Goal: Transaction & Acquisition: Book appointment/travel/reservation

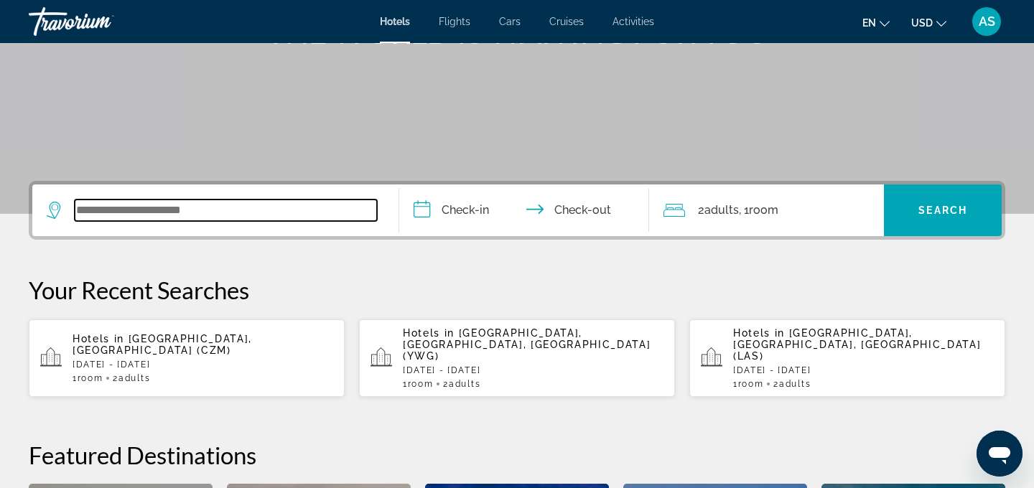
click at [284, 209] on input "Search widget" at bounding box center [226, 211] width 302 height 22
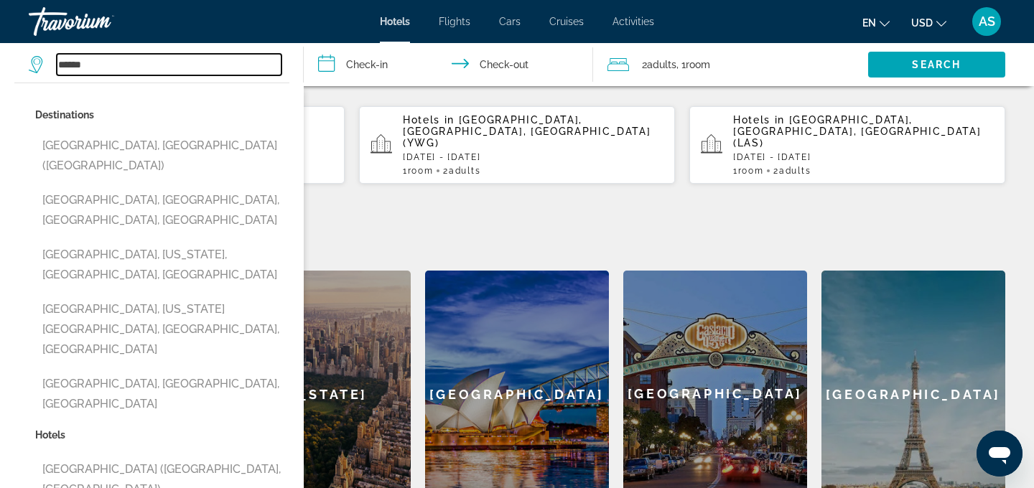
scroll to position [426, 0]
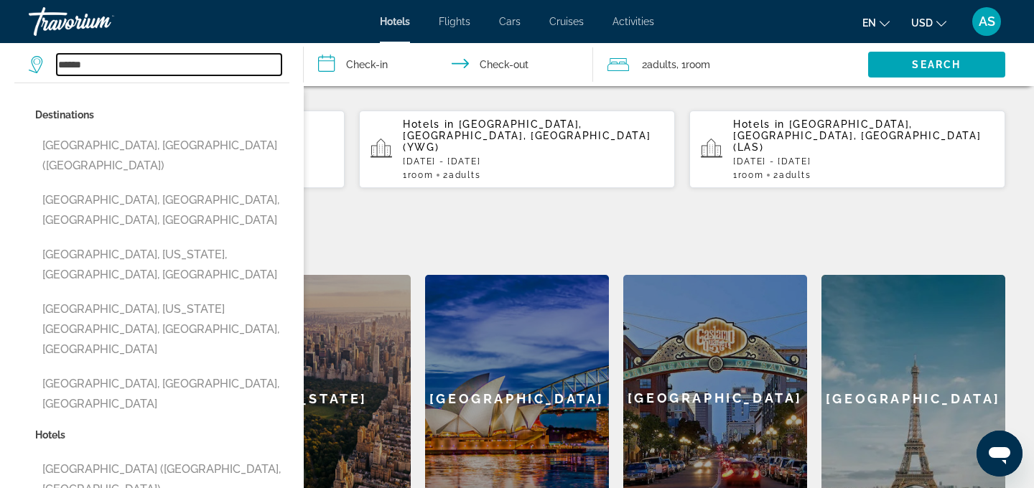
click at [65, 65] on input "******" at bounding box center [169, 65] width 225 height 22
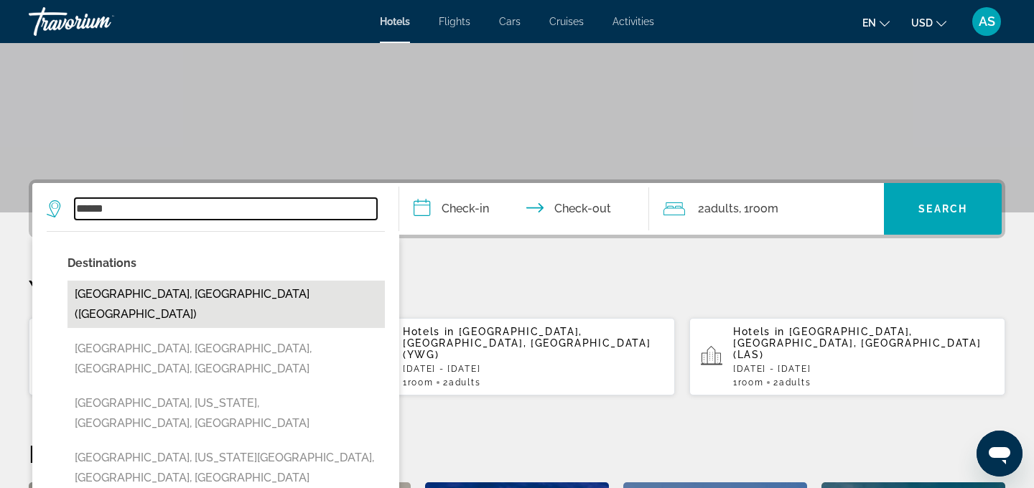
scroll to position [205, 0]
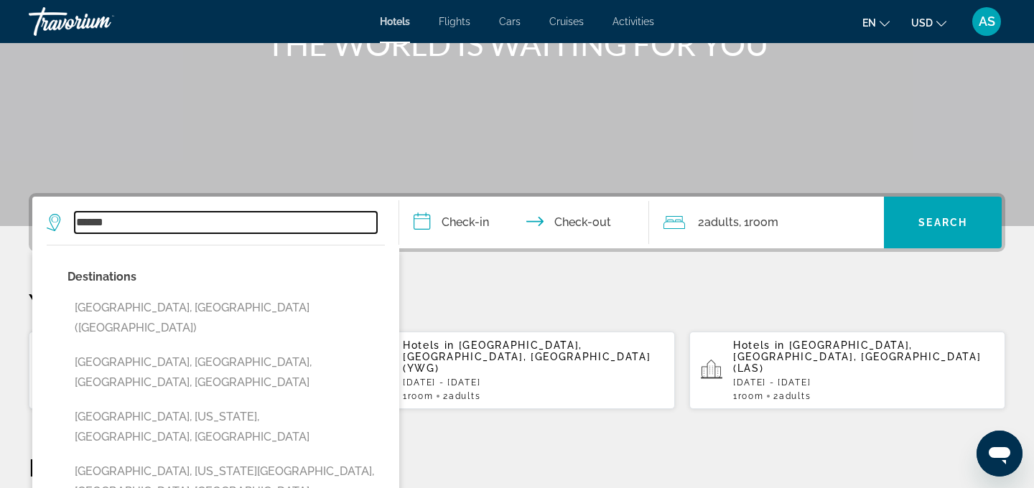
drag, startPoint x: 118, startPoint y: 222, endPoint x: 65, endPoint y: 212, distance: 54.1
click at [73, 219] on div "******" at bounding box center [212, 223] width 330 height 22
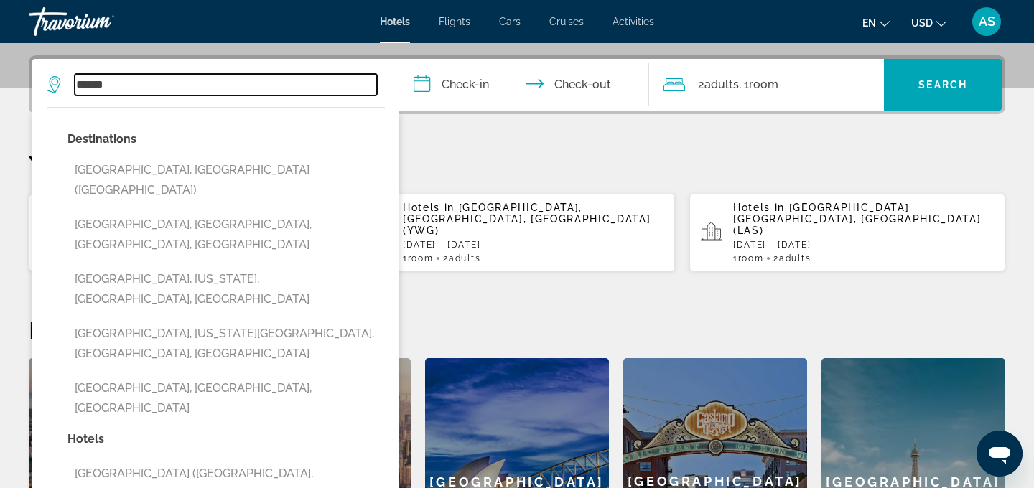
scroll to position [351, 0]
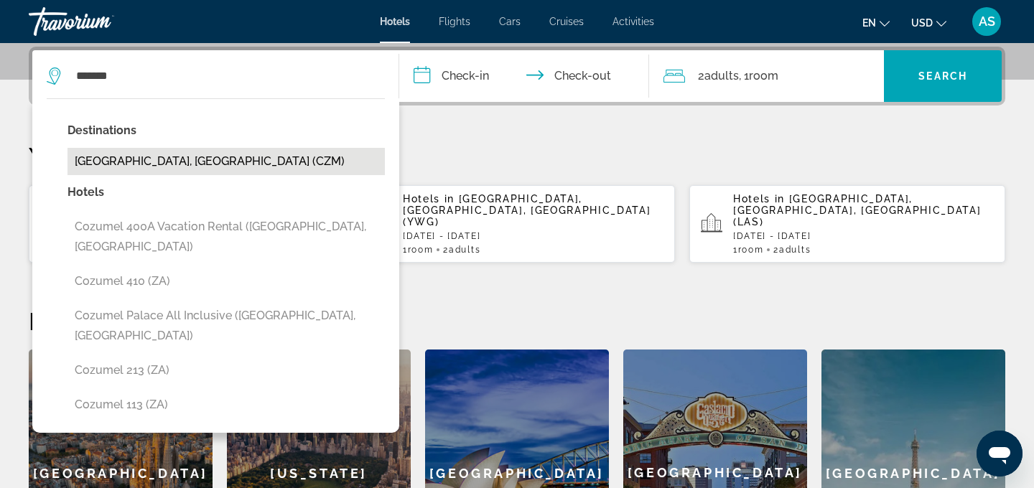
click at [123, 157] on button "[GEOGRAPHIC_DATA], [GEOGRAPHIC_DATA] (CZM)" at bounding box center [225, 161] width 317 height 27
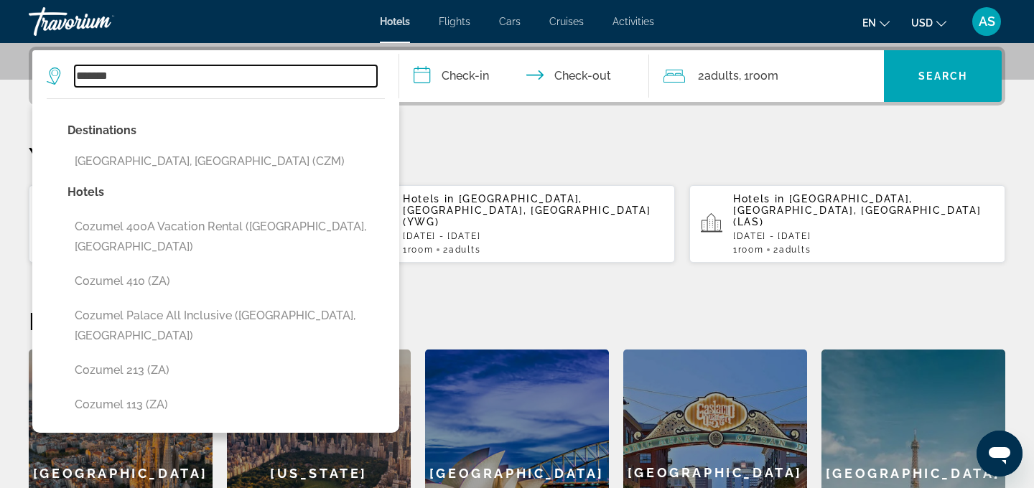
type input "**********"
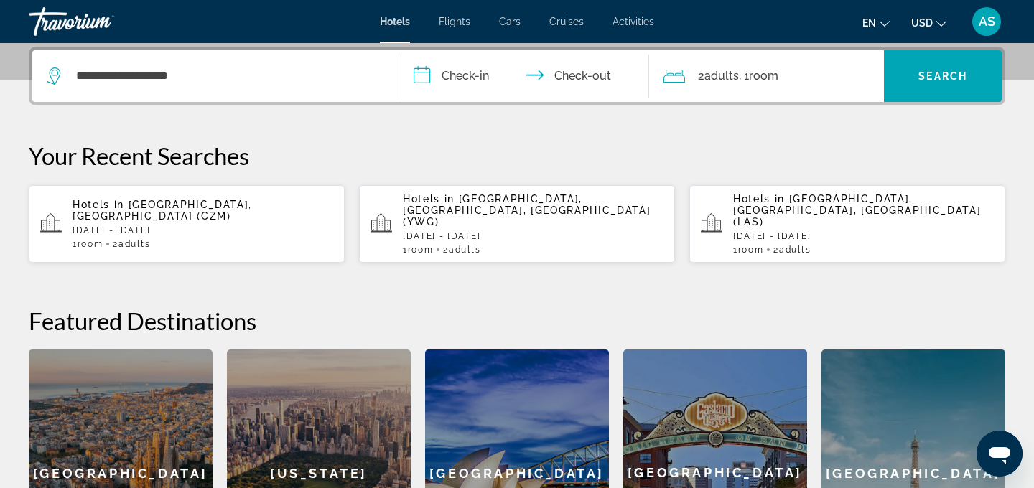
click at [469, 65] on input "**********" at bounding box center [527, 78] width 256 height 56
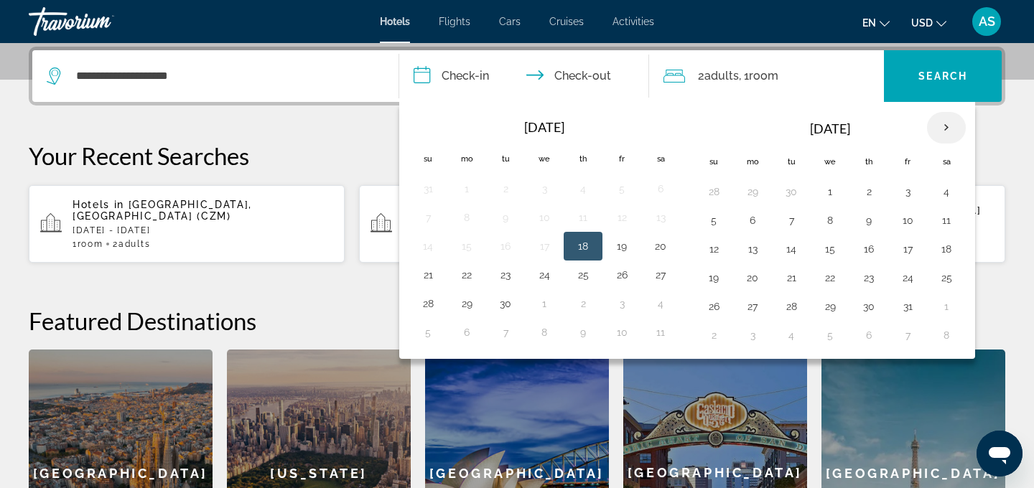
click at [951, 128] on th "Next month" at bounding box center [946, 128] width 39 height 32
click at [906, 277] on button "20" at bounding box center [907, 278] width 23 height 20
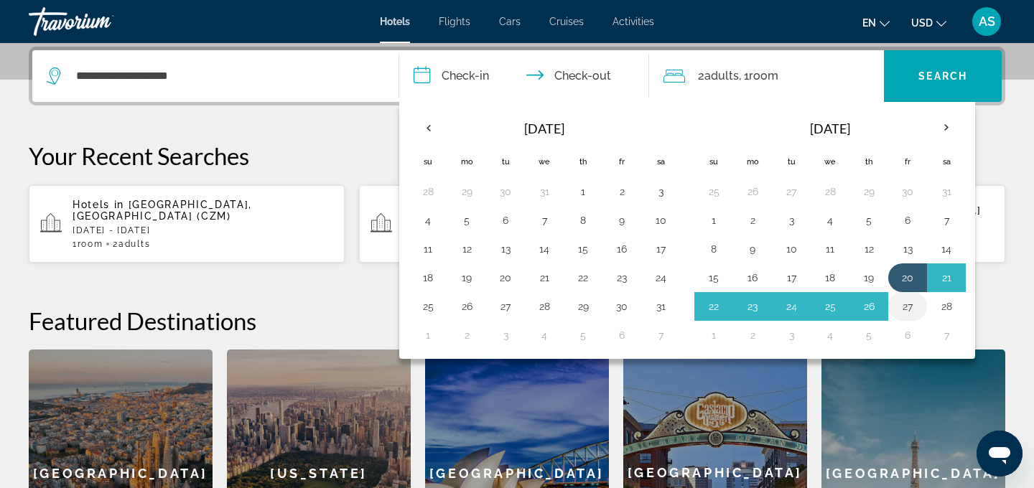
click at [910, 305] on button "27" at bounding box center [907, 307] width 23 height 20
type input "**********"
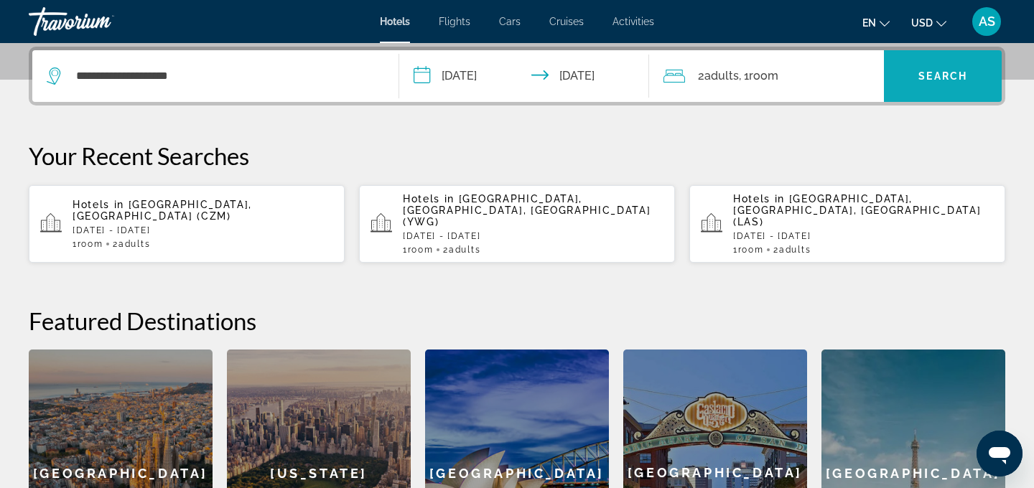
click at [911, 80] on span "Search widget" at bounding box center [943, 76] width 118 height 34
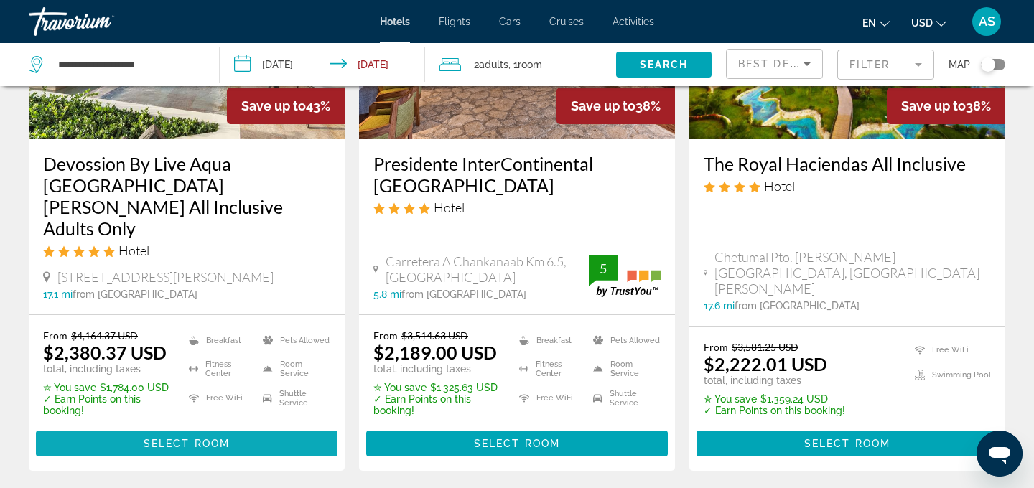
scroll to position [814, 0]
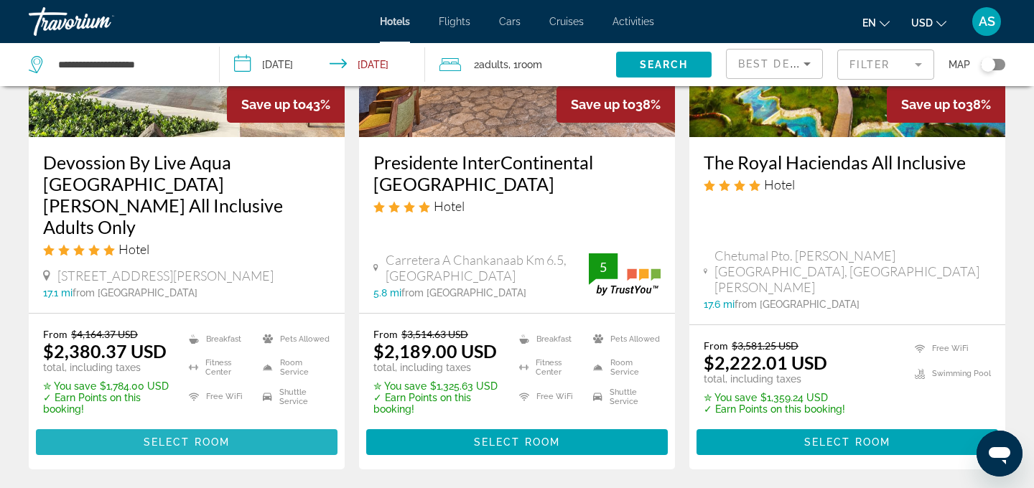
click at [215, 437] on span "Select Room" at bounding box center [187, 442] width 86 height 11
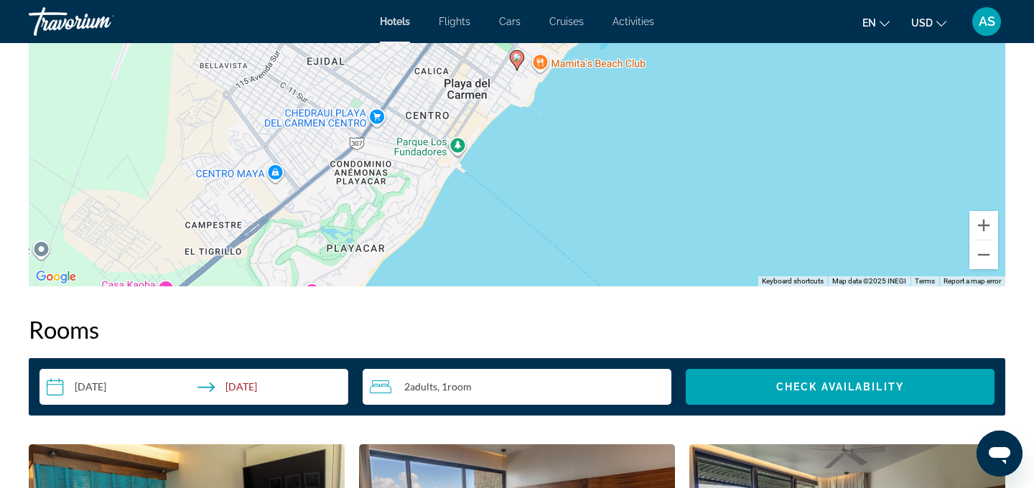
scroll to position [1570, 0]
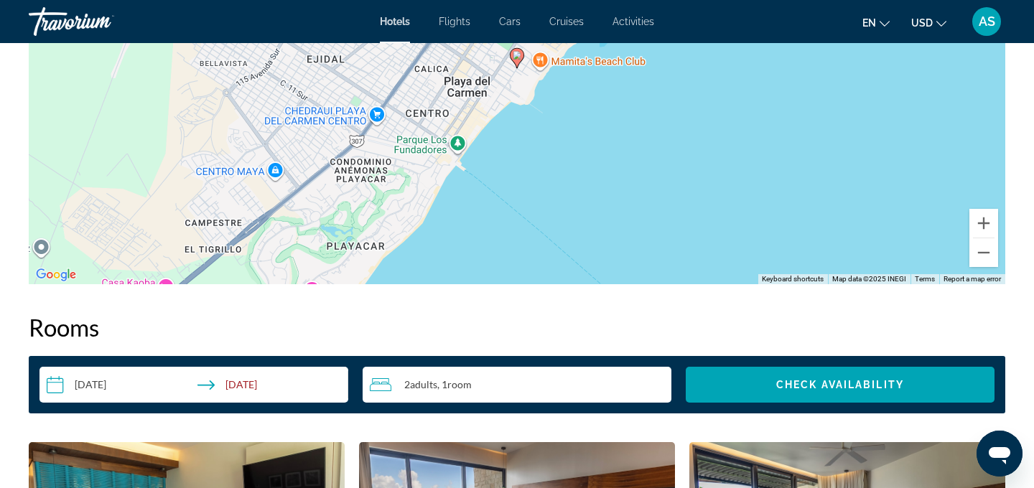
click at [382, 385] on icon "Travelers: 2 adults, 0 children" at bounding box center [381, 384] width 22 height 17
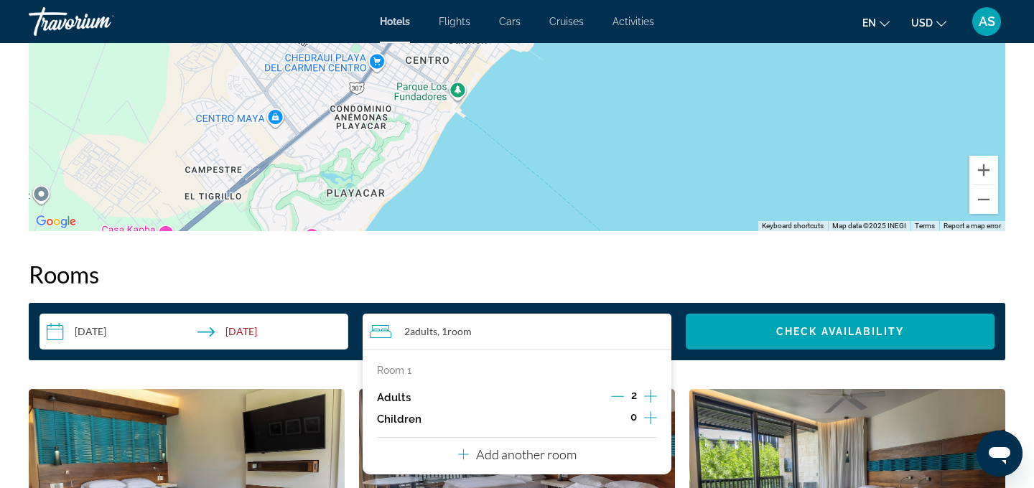
scroll to position [1626, 0]
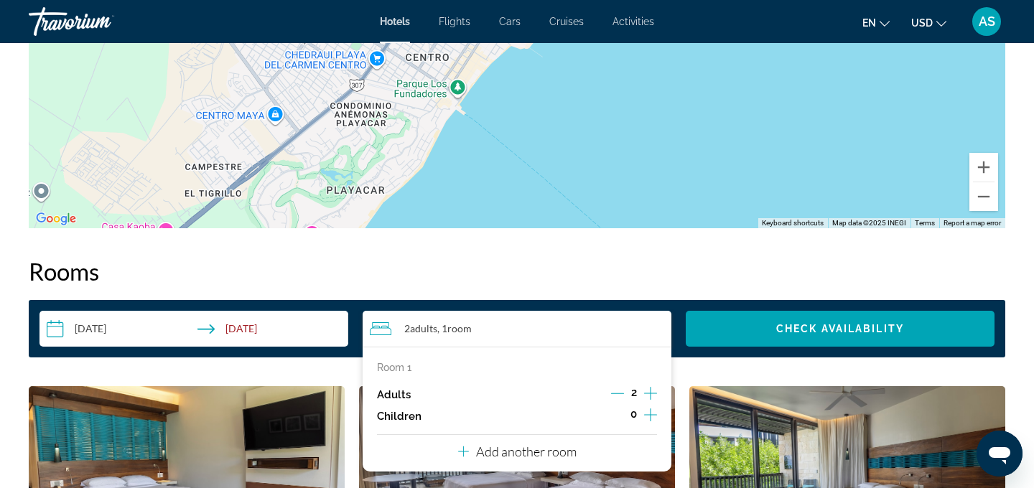
click at [651, 415] on icon "Increment children" at bounding box center [650, 415] width 13 height 13
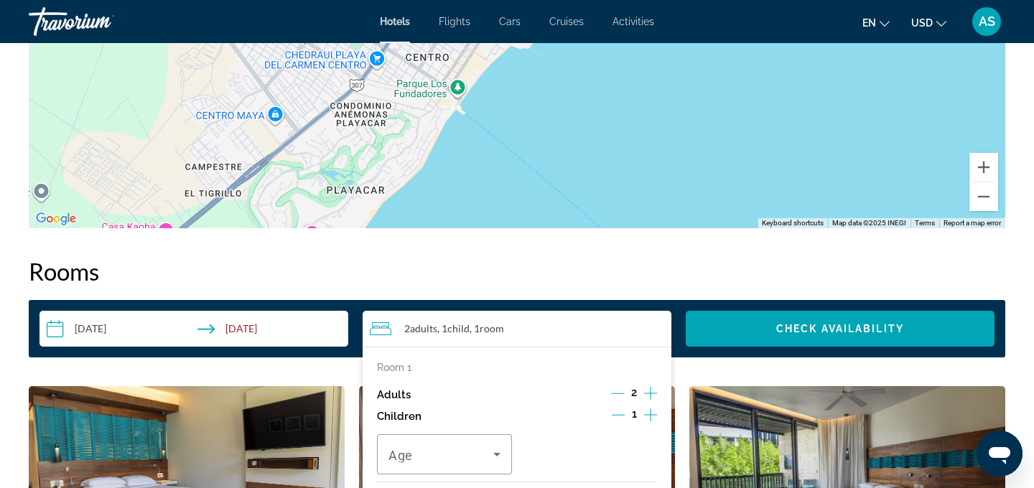
click at [651, 416] on icon "Increment children" at bounding box center [650, 414] width 13 height 17
click at [498, 455] on icon "Travelers: 2 adults, 2 children" at bounding box center [496, 454] width 17 height 17
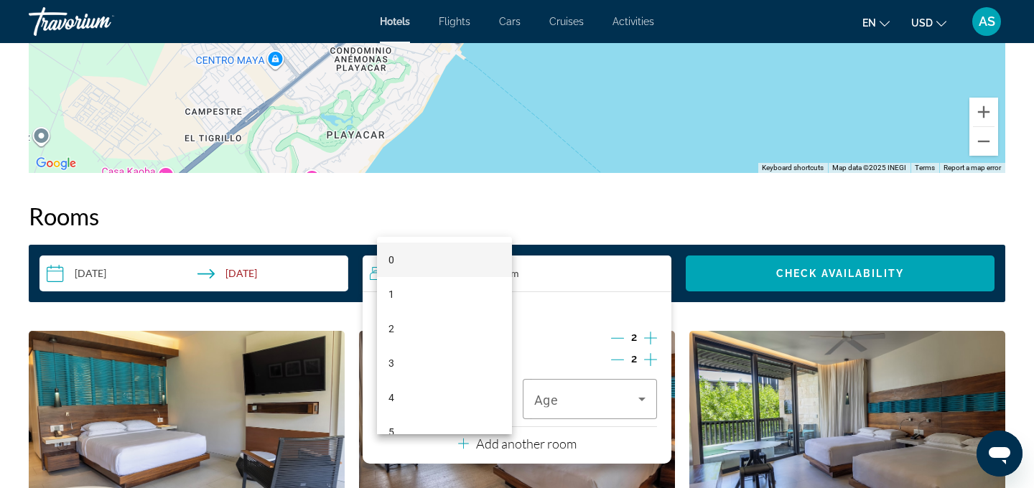
scroll to position [1687, 0]
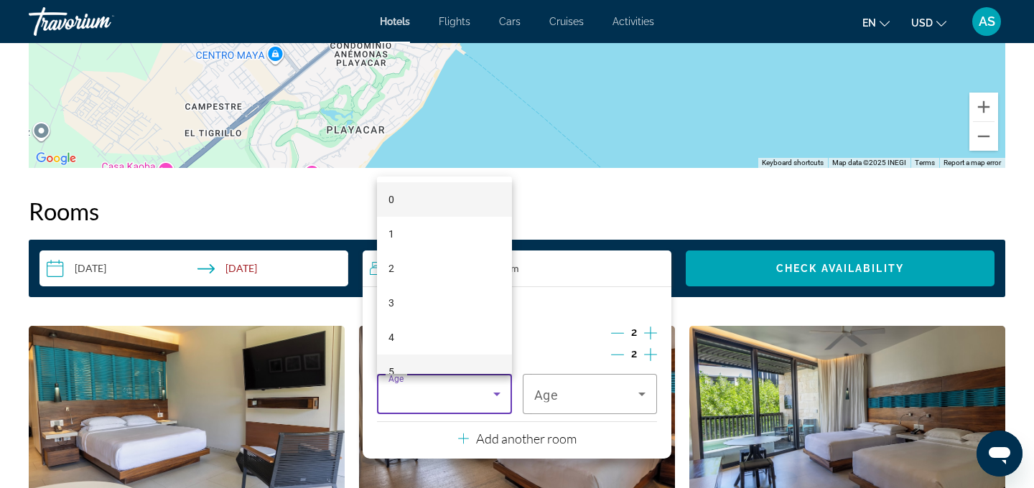
click at [448, 363] on mat-option "5" at bounding box center [444, 372] width 135 height 34
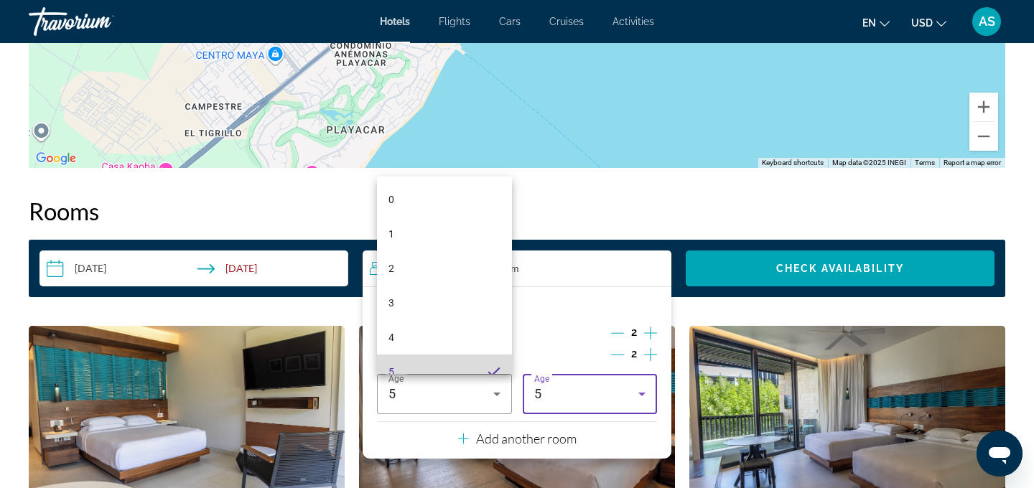
scroll to position [0, 0]
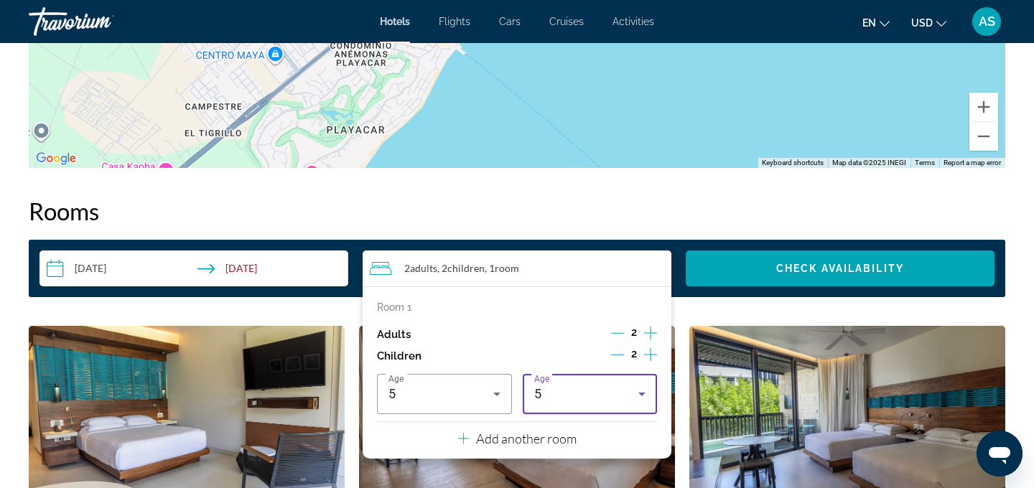
click at [645, 393] on icon "Travelers: 2 adults, 2 children" at bounding box center [641, 394] width 17 height 17
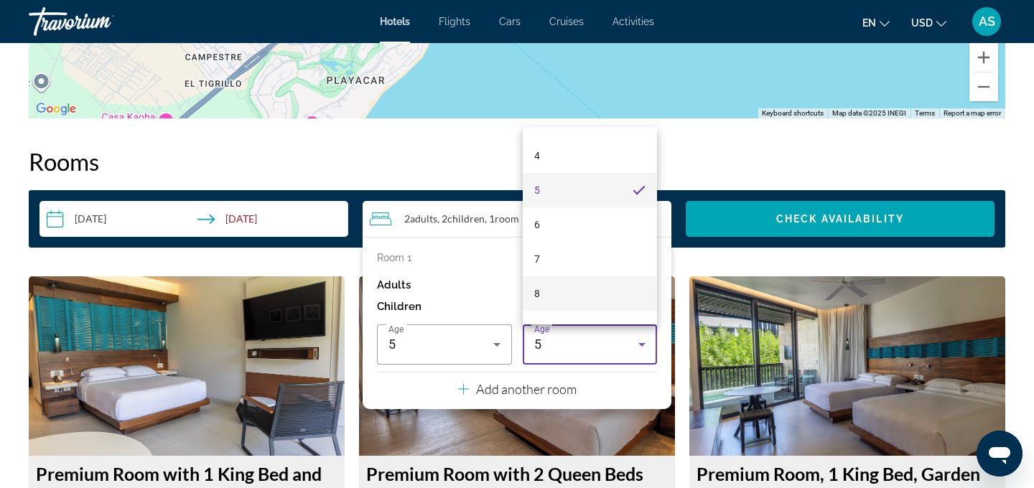
scroll to position [152, 0]
click at [613, 294] on mat-option "9" at bounding box center [590, 308] width 135 height 34
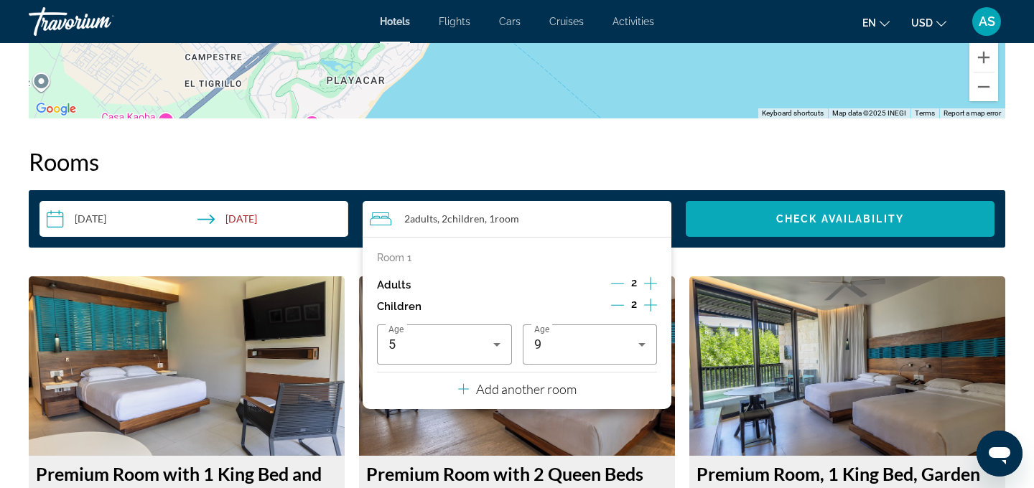
click at [773, 215] on span "Search widget" at bounding box center [840, 219] width 309 height 34
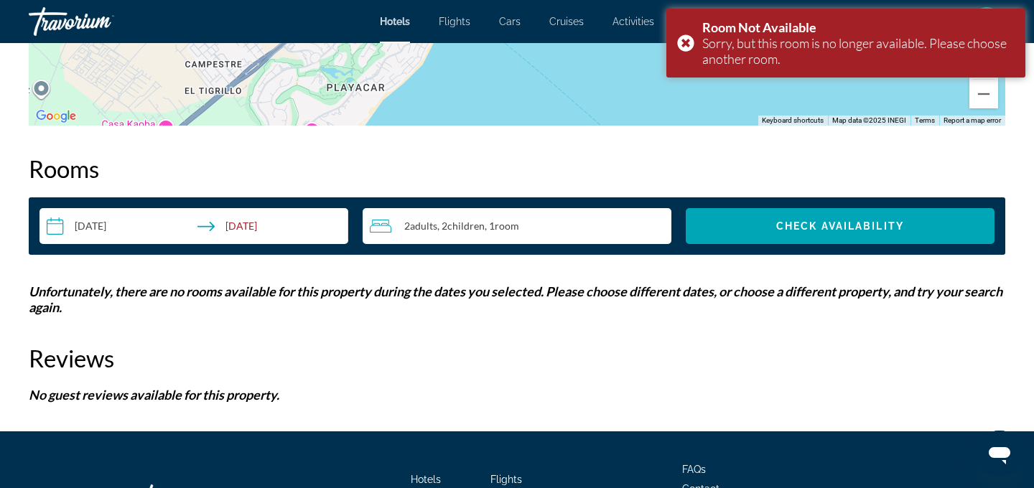
scroll to position [1730, 0]
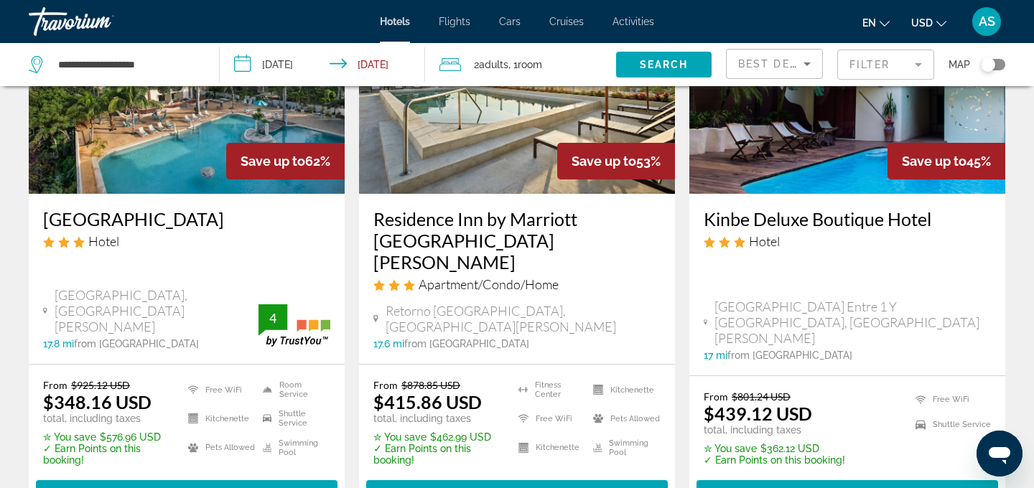
scroll to position [111, 0]
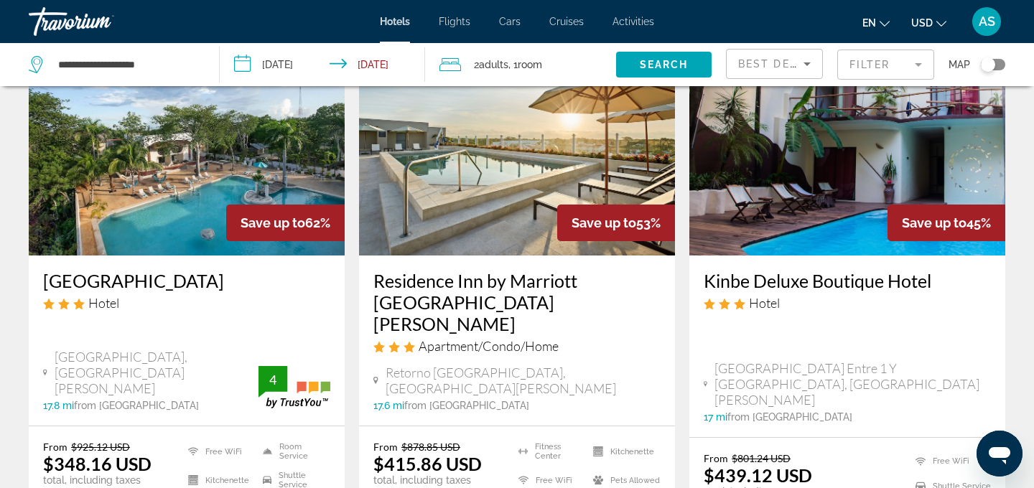
click at [525, 64] on span "Room" at bounding box center [530, 64] width 24 height 11
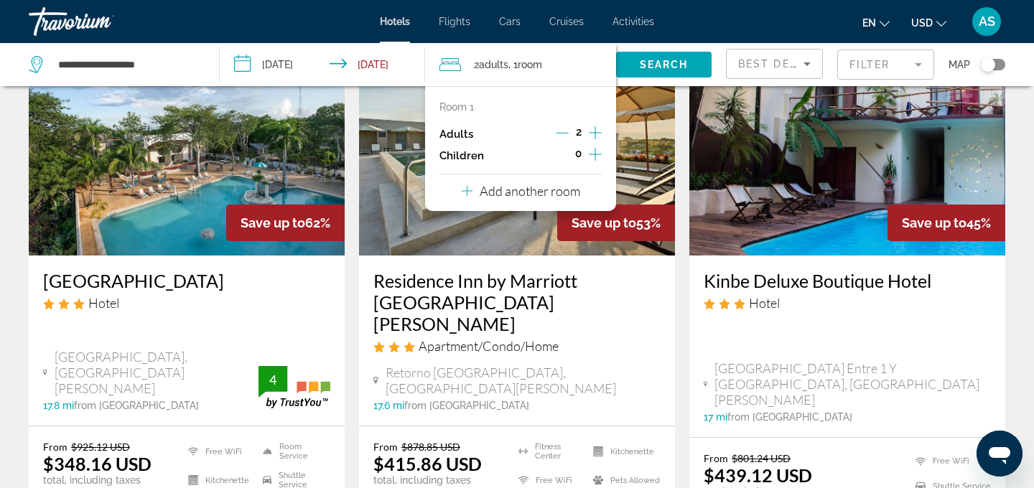
click at [592, 157] on icon "Increment children" at bounding box center [595, 154] width 13 height 17
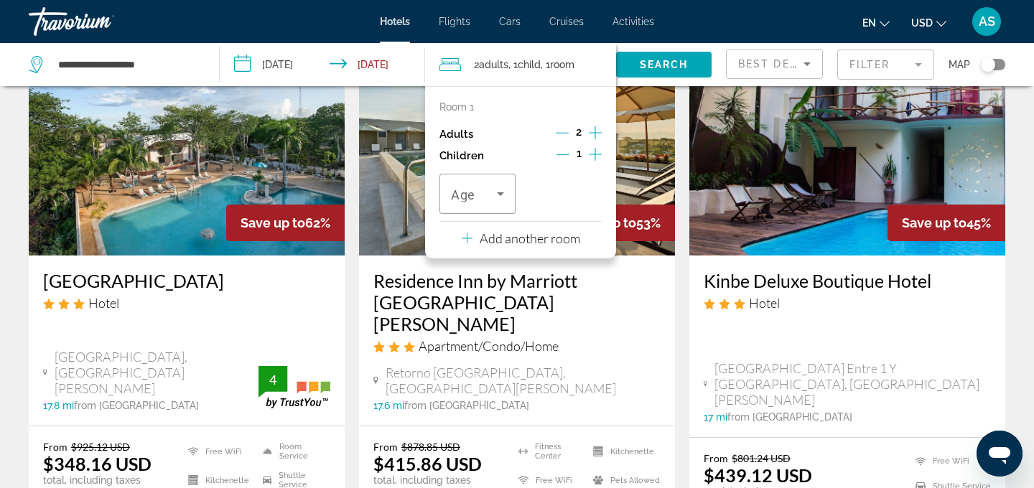
click at [592, 157] on icon "Increment children" at bounding box center [595, 154] width 13 height 17
click at [515, 187] on div "Age Age" at bounding box center [520, 194] width 162 height 40
click at [500, 196] on icon "Travelers: 2 adults, 2 children" at bounding box center [500, 193] width 17 height 17
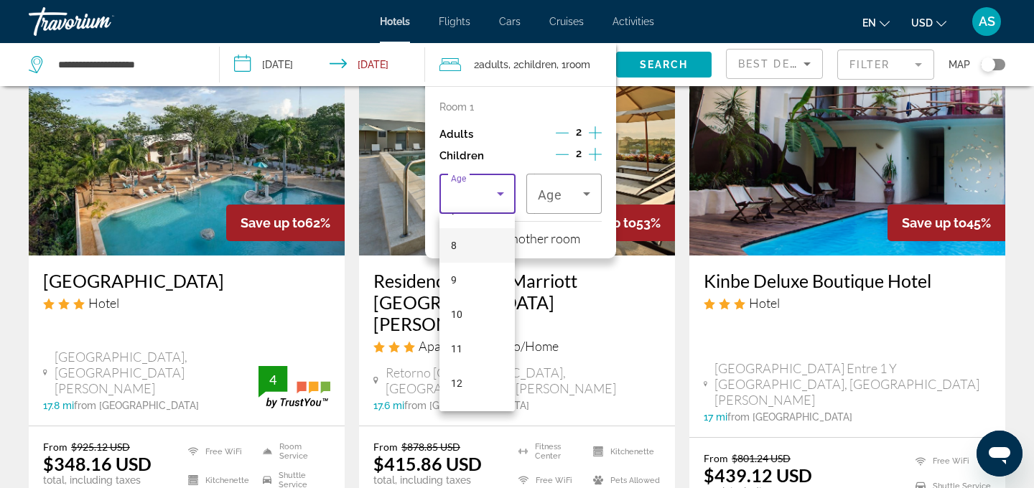
scroll to position [274, 0]
click at [477, 264] on mat-option "9" at bounding box center [476, 273] width 75 height 34
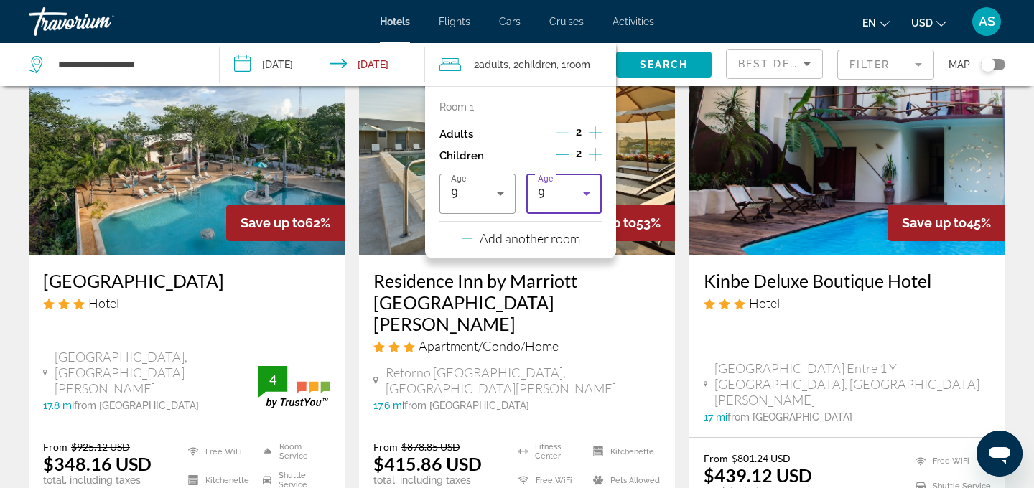
click at [584, 194] on icon "Travelers: 2 adults, 2 children" at bounding box center [586, 194] width 7 height 4
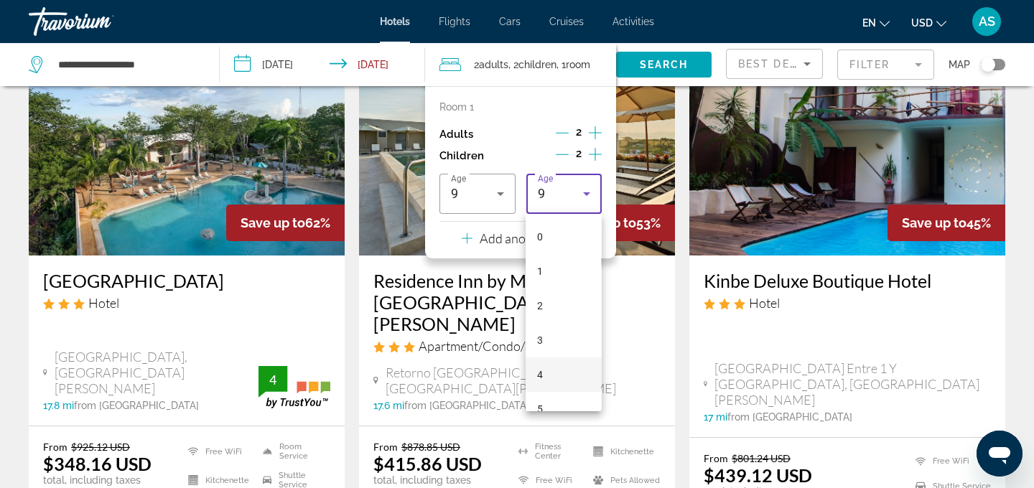
scroll to position [153, 0]
click at [563, 258] on mat-option "5" at bounding box center [563, 256] width 75 height 34
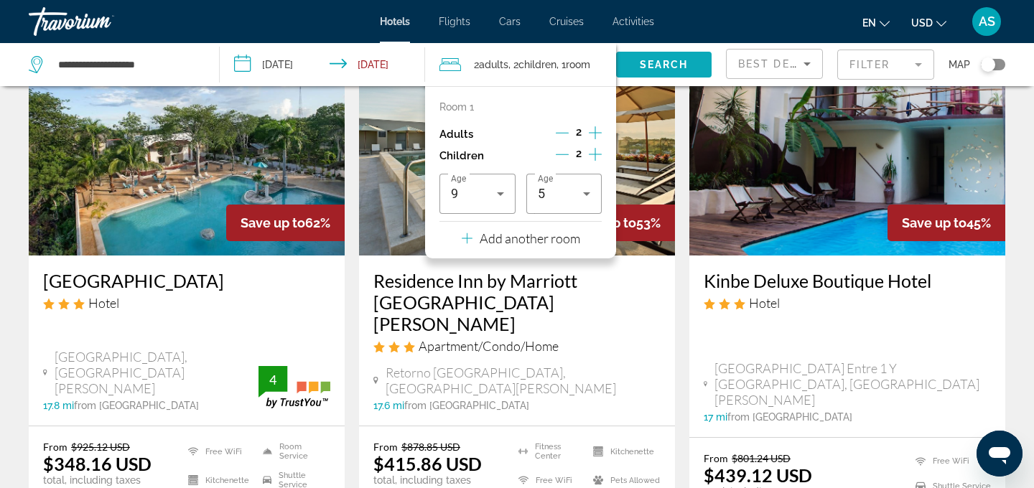
click at [656, 63] on span "Search" at bounding box center [664, 64] width 49 height 11
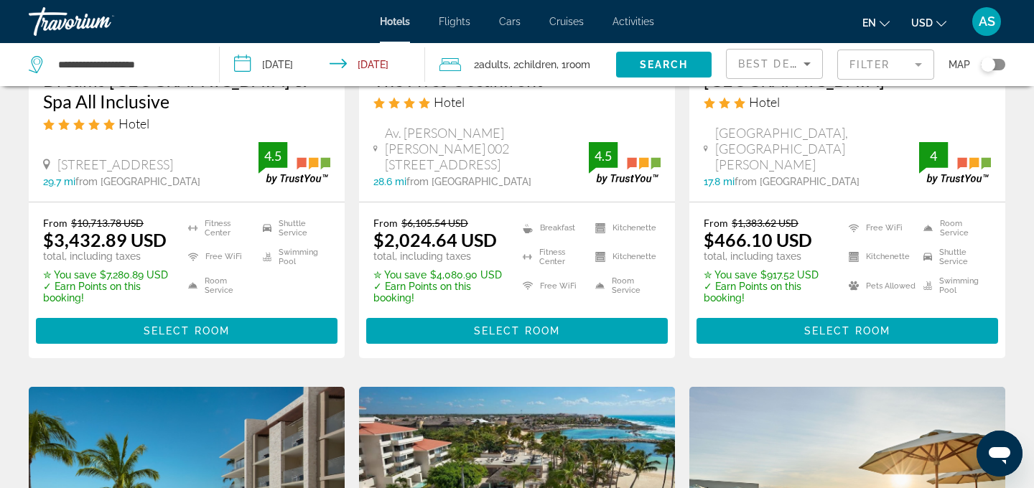
scroll to position [201, 0]
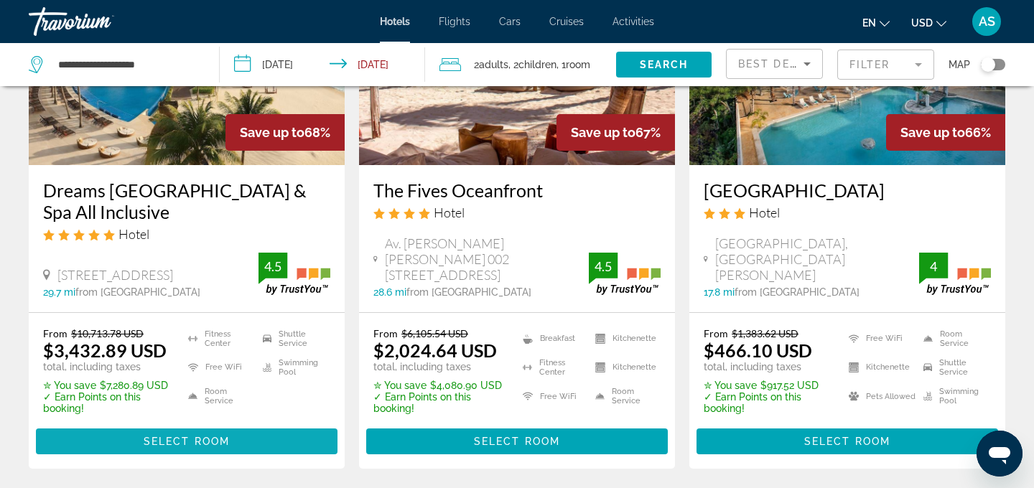
click at [177, 446] on span "Select Room" at bounding box center [187, 441] width 86 height 11
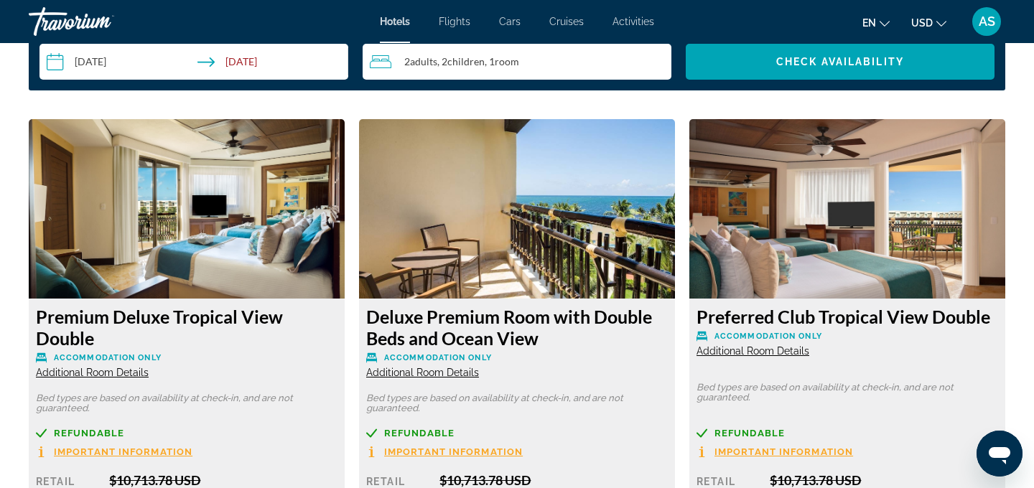
scroll to position [1885, 0]
